Goal: Task Accomplishment & Management: Use online tool/utility

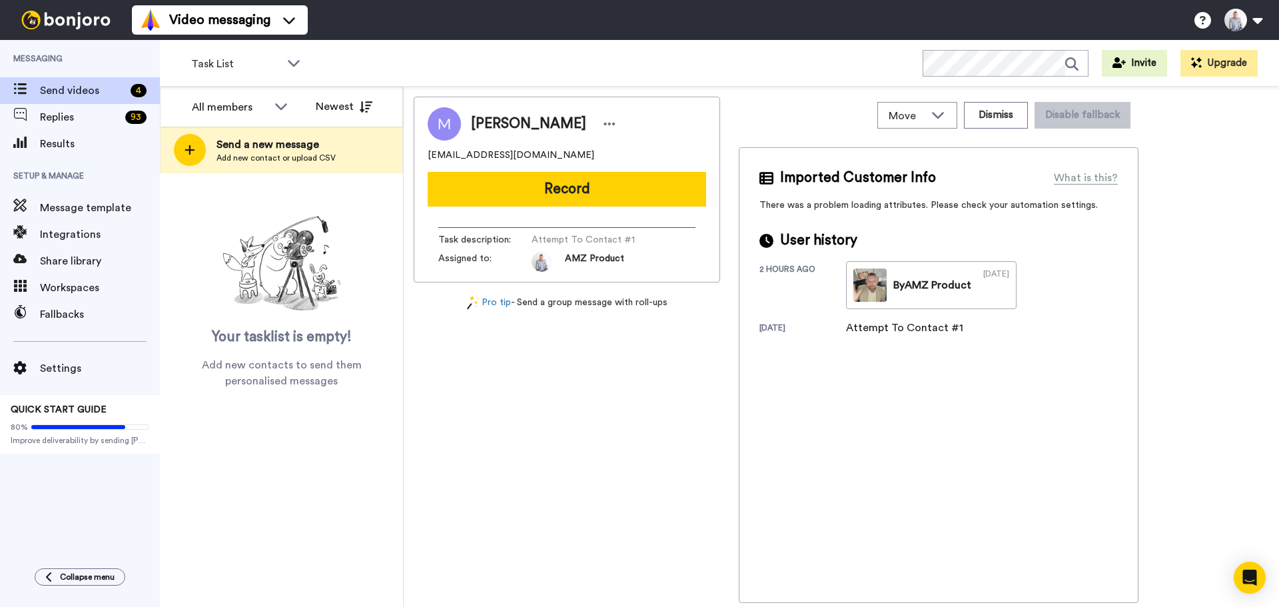
click at [81, 135] on div "Results" at bounding box center [80, 144] width 160 height 27
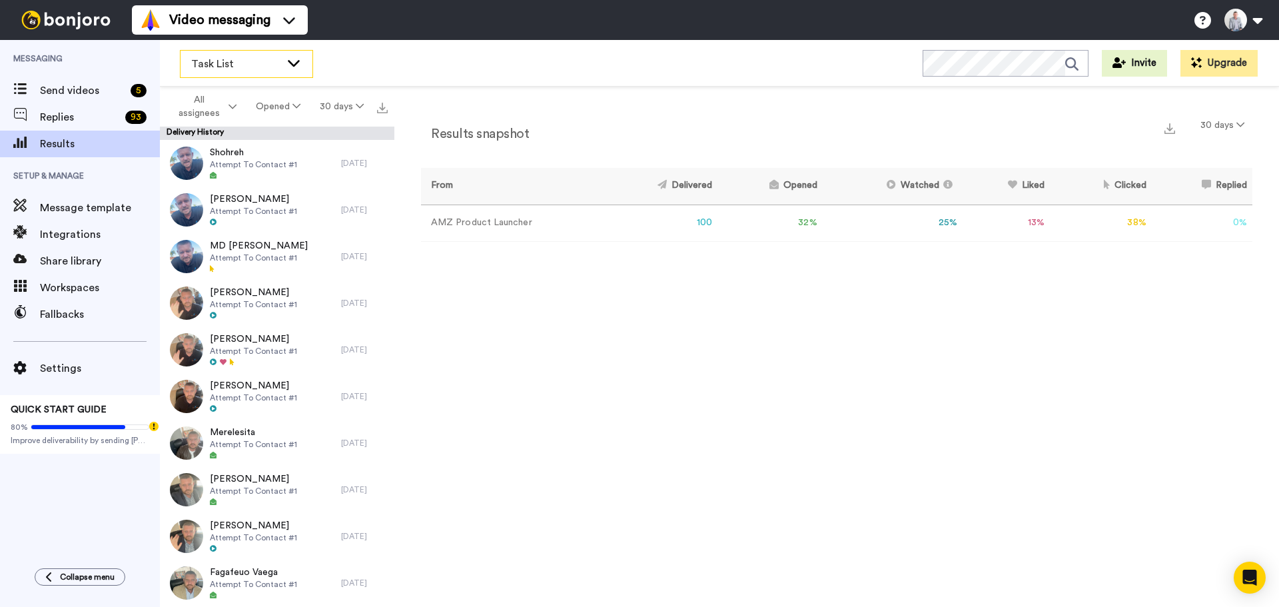
click at [288, 62] on icon at bounding box center [294, 62] width 16 height 13
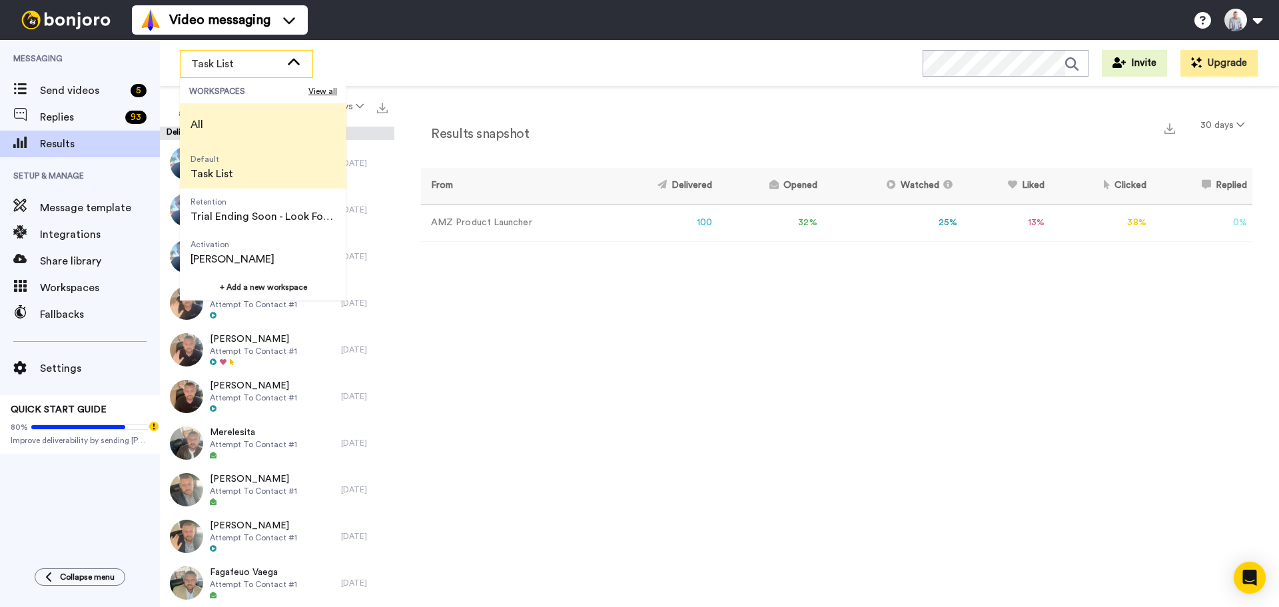
click at [248, 120] on li "All" at bounding box center [263, 124] width 167 height 43
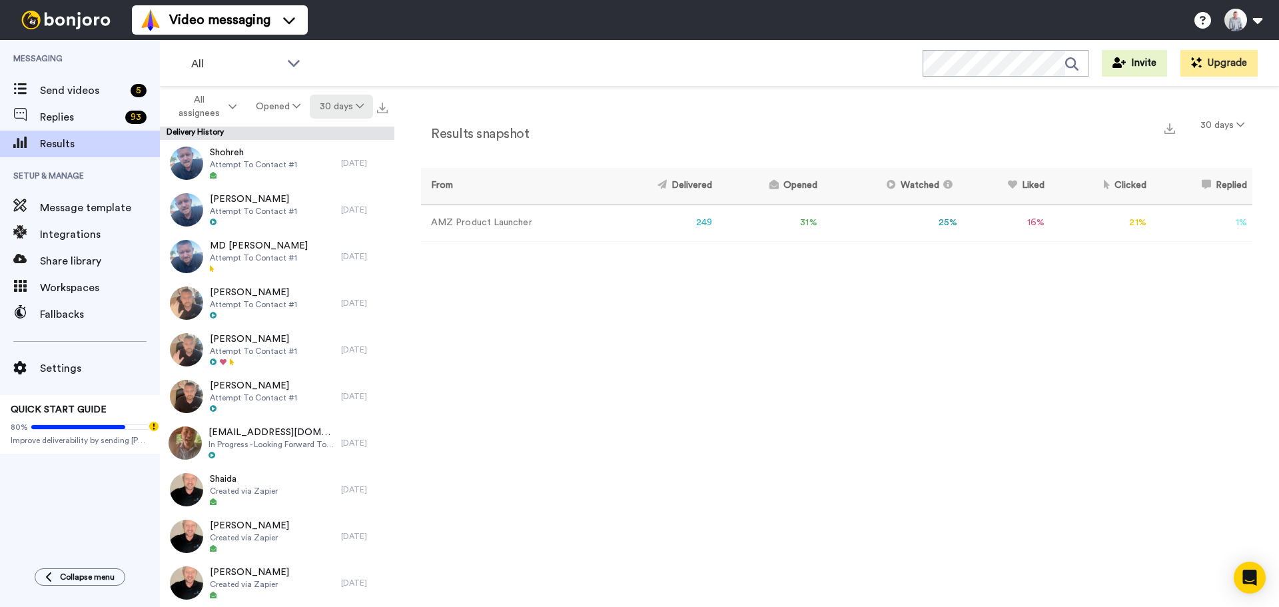
click at [350, 112] on button "30 days" at bounding box center [341, 107] width 63 height 24
click at [346, 229] on span "Month to date" at bounding box center [340, 230] width 69 height 10
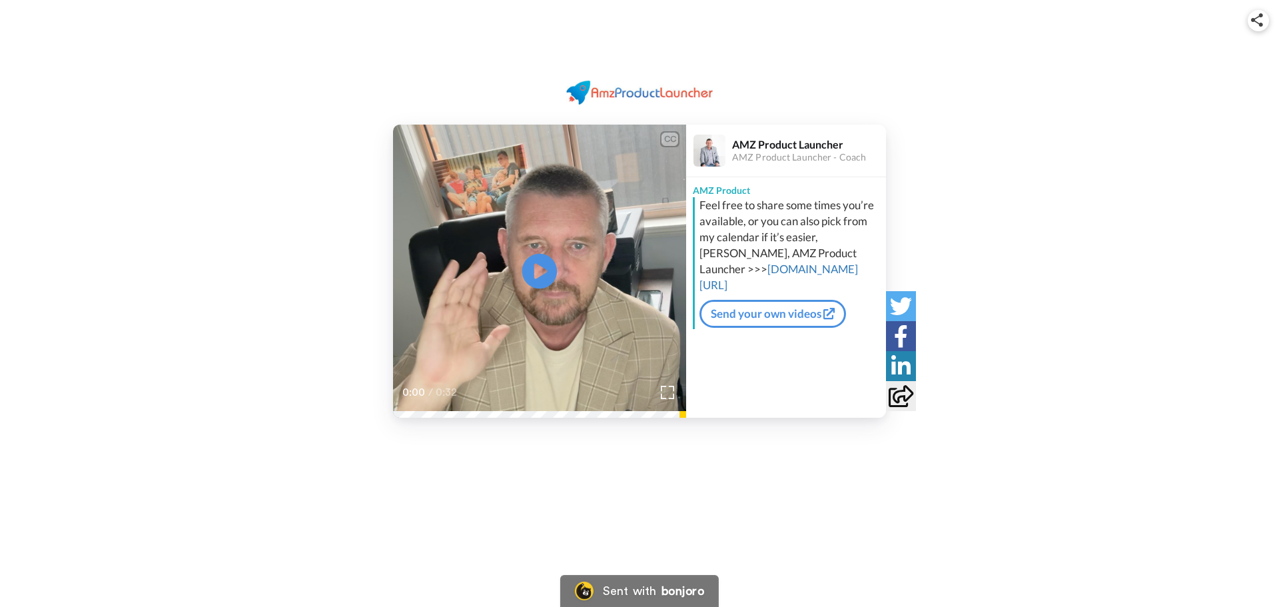
click at [542, 264] on icon at bounding box center [539, 271] width 35 height 35
